Goal: Find specific page/section: Find specific page/section

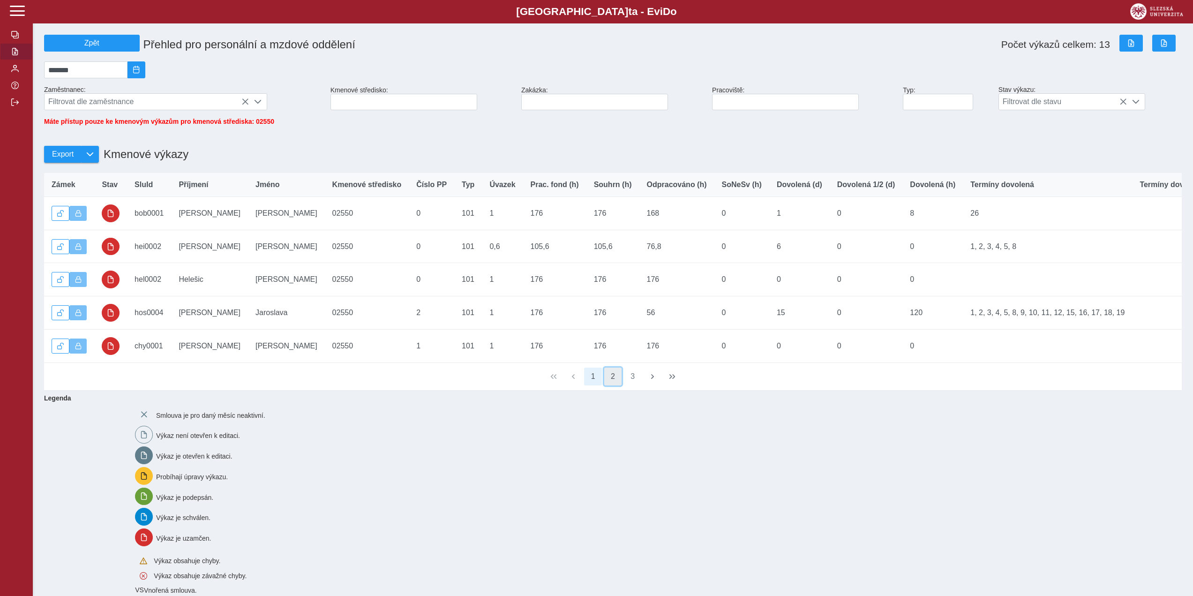
click at [618, 385] on button "2" at bounding box center [613, 376] width 18 height 18
click at [637, 385] on button "3" at bounding box center [633, 376] width 18 height 18
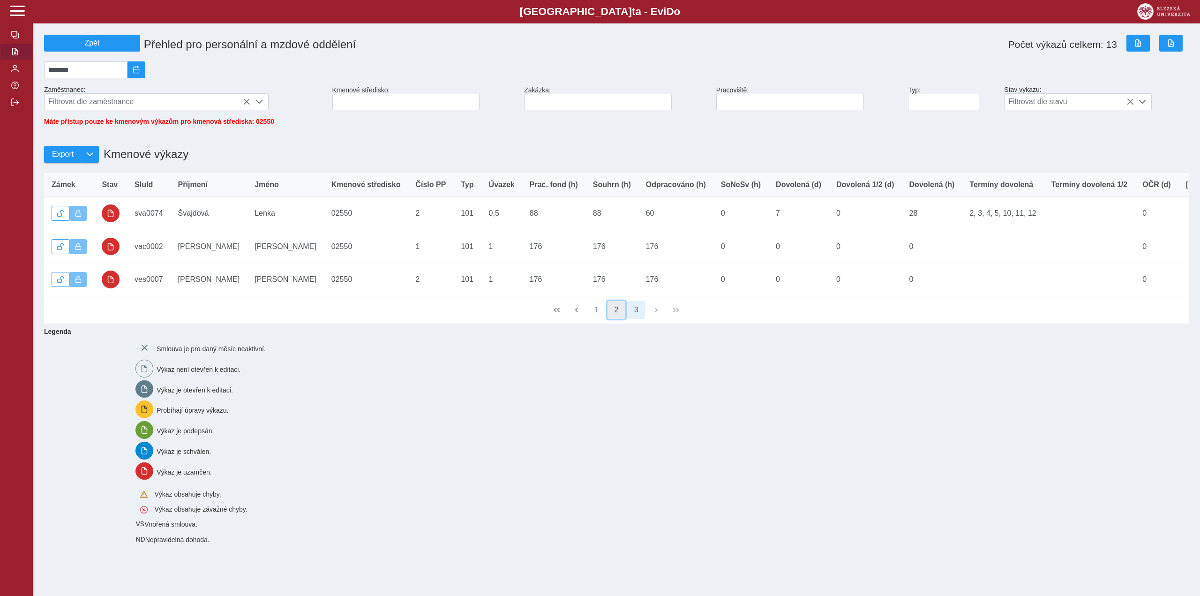
click at [616, 319] on button "2" at bounding box center [616, 310] width 18 height 18
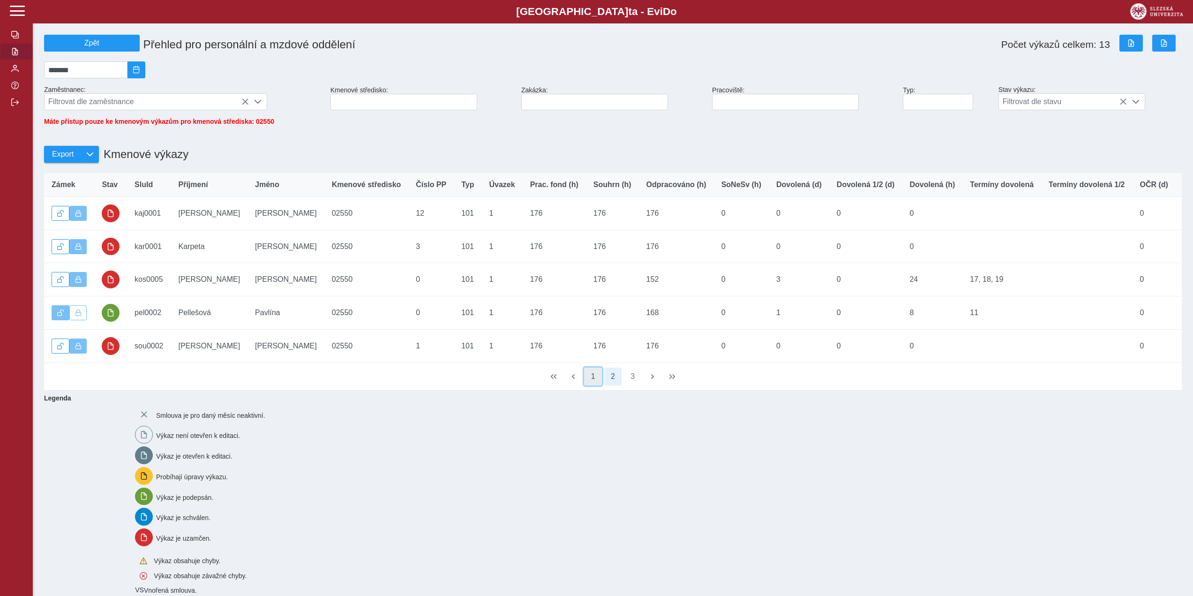
click at [591, 385] on button "1" at bounding box center [593, 376] width 18 height 18
click at [15, 106] on span "button" at bounding box center [14, 101] width 7 height 7
